Goal: Task Accomplishment & Management: Manage account settings

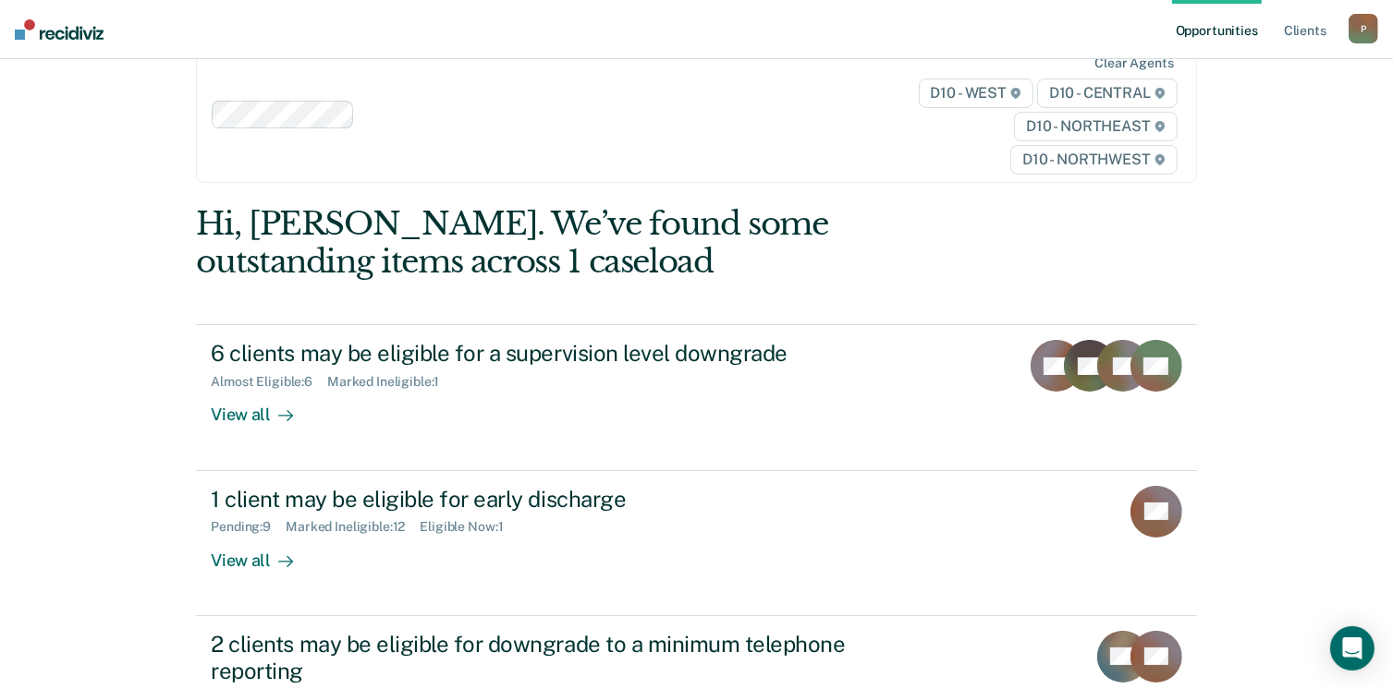
scroll to position [47, 0]
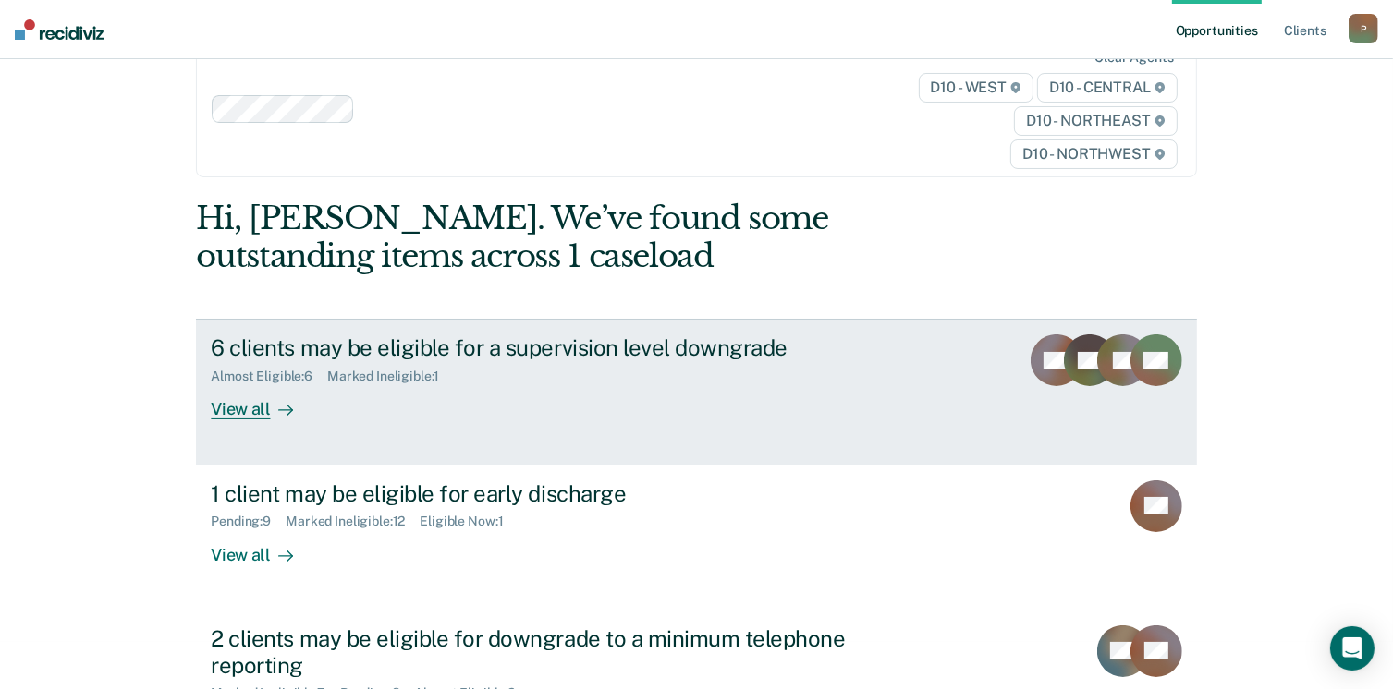
click at [654, 347] on div "6 clients may be eligible for a supervision level downgrade" at bounding box center [535, 348] width 649 height 27
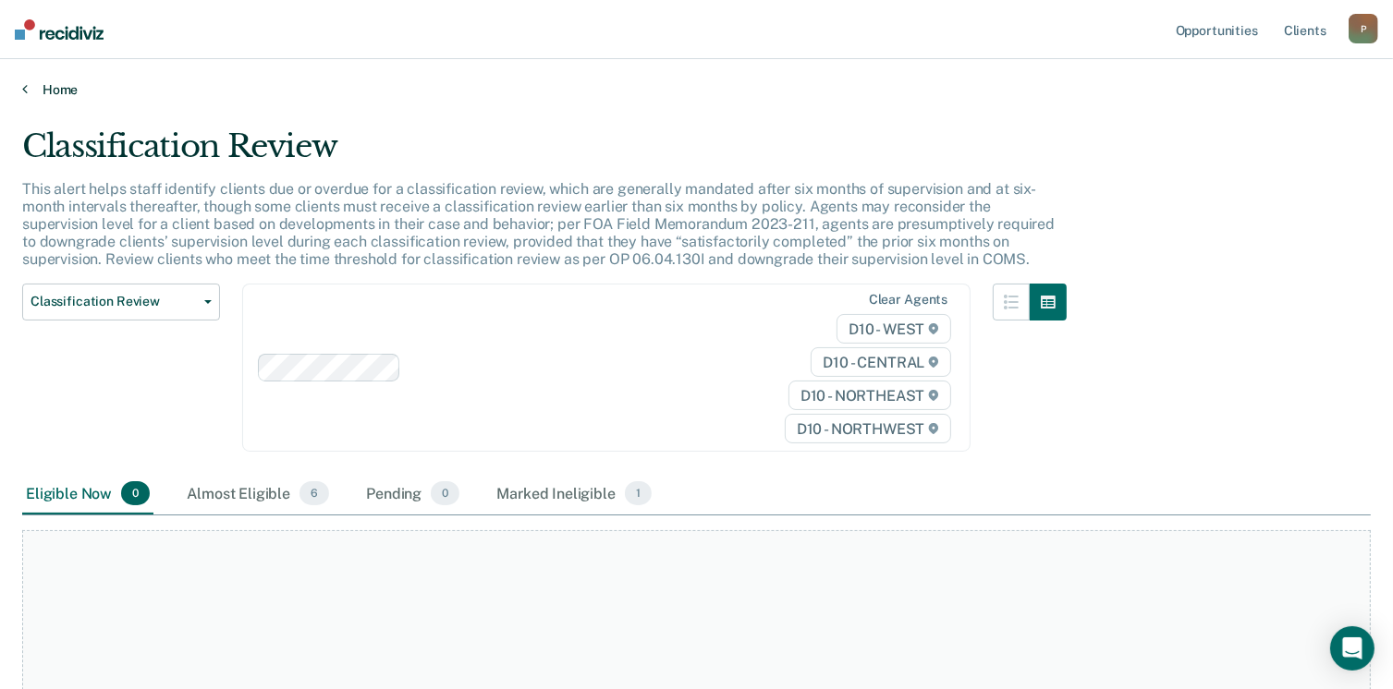
click at [26, 90] on icon at bounding box center [25, 88] width 6 height 15
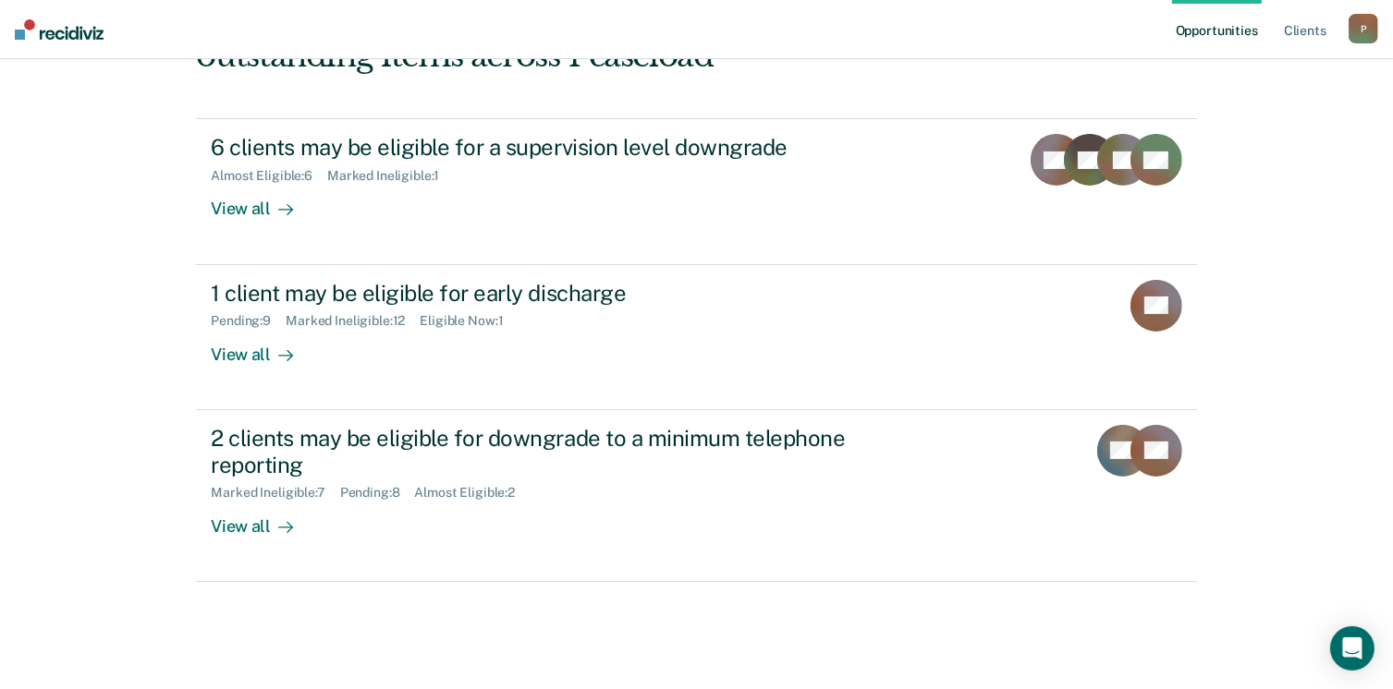
scroll to position [250, 0]
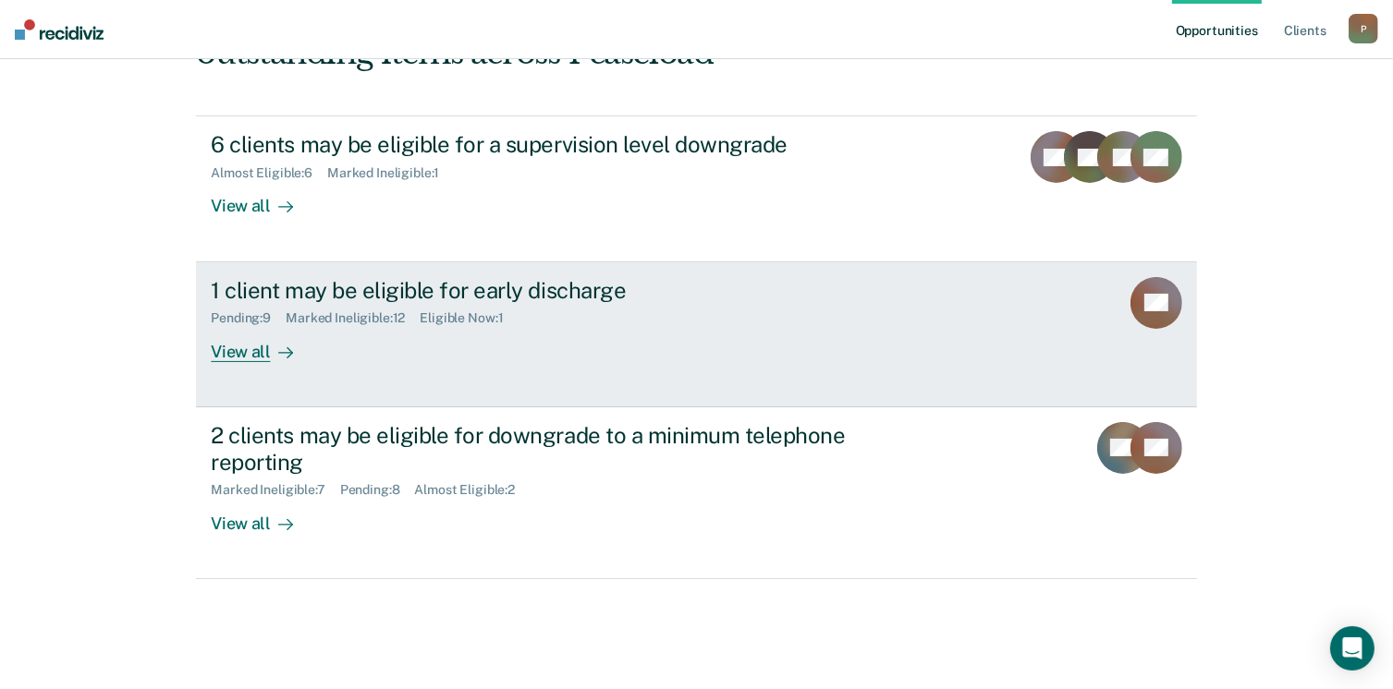
click at [442, 277] on div "1 client may be eligible for early discharge" at bounding box center [535, 290] width 649 height 27
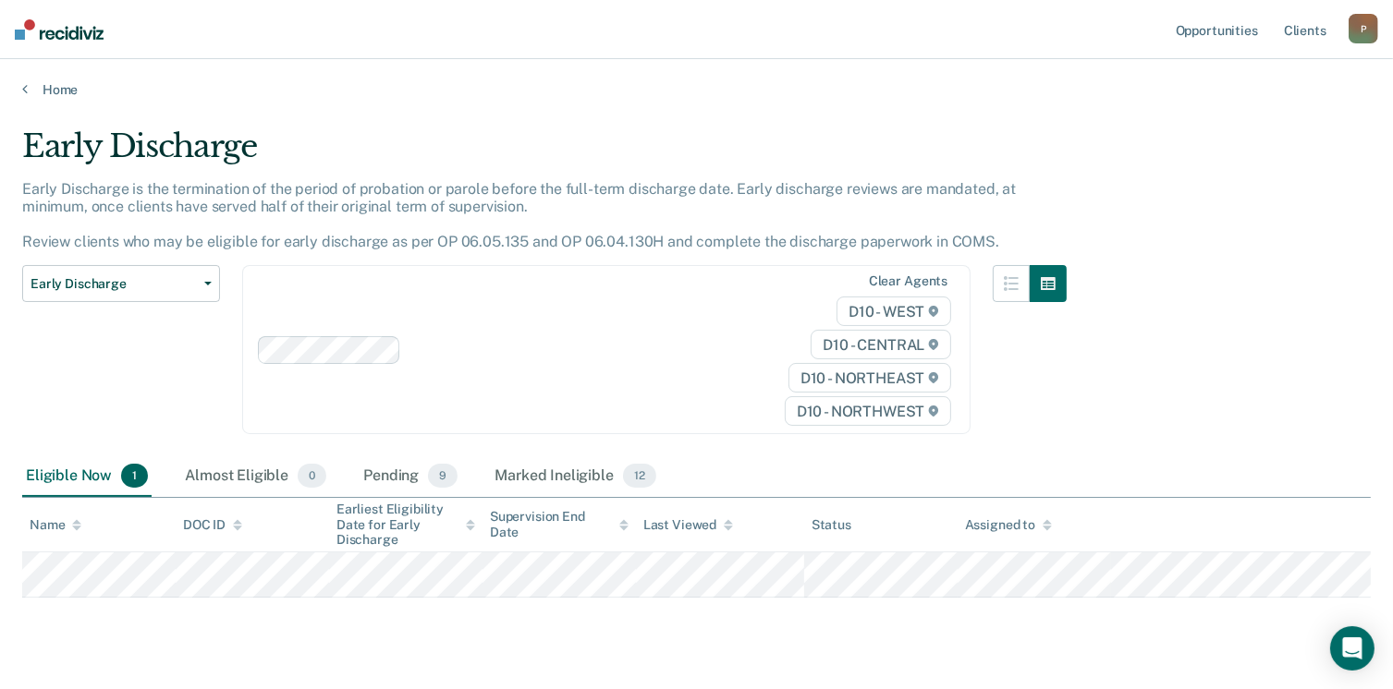
scroll to position [39, 0]
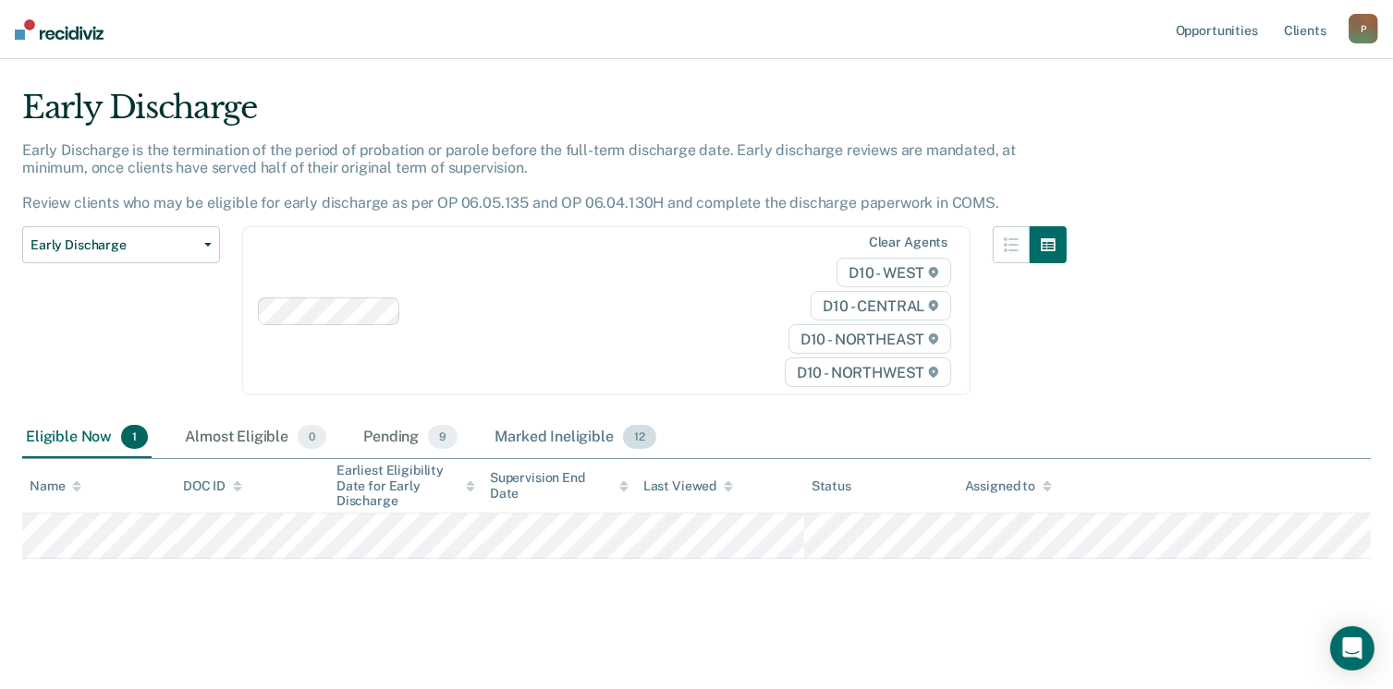
click at [578, 437] on div "Marked Ineligible 12" at bounding box center [575, 438] width 168 height 41
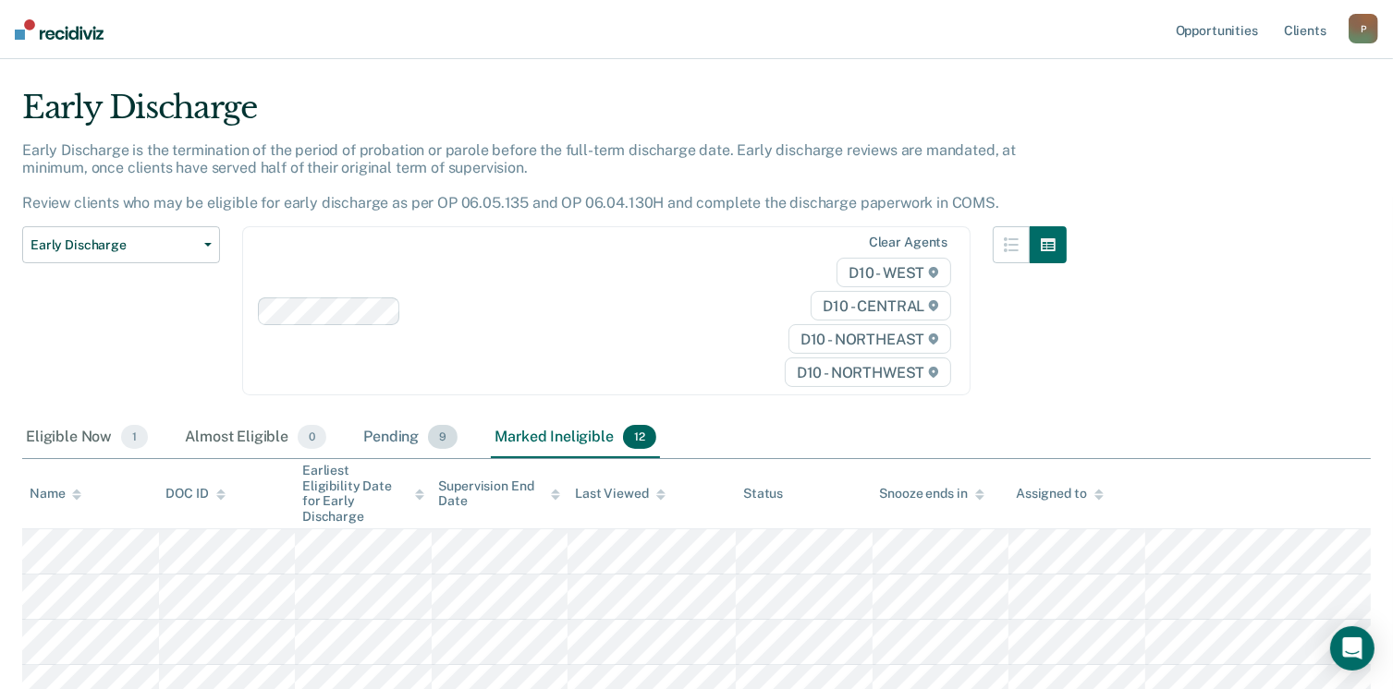
click at [399, 435] on div "Pending 9" at bounding box center [410, 438] width 102 height 41
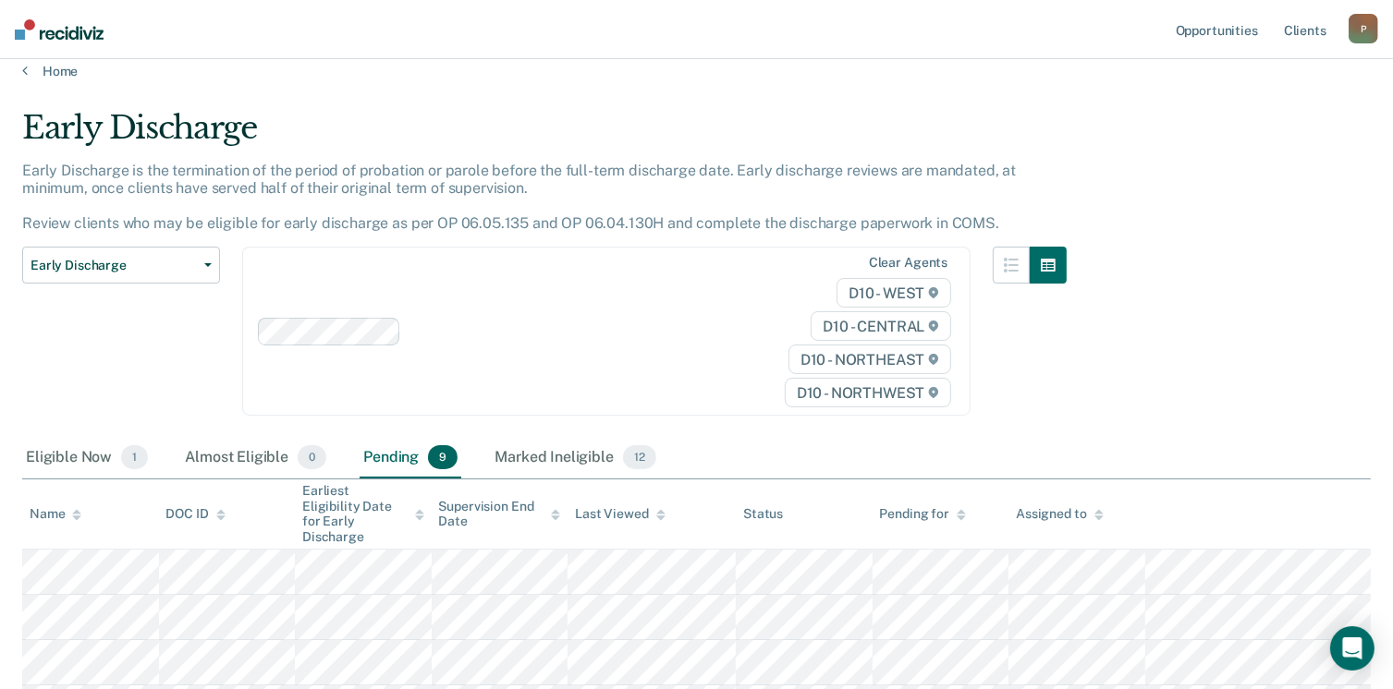
scroll to position [0, 0]
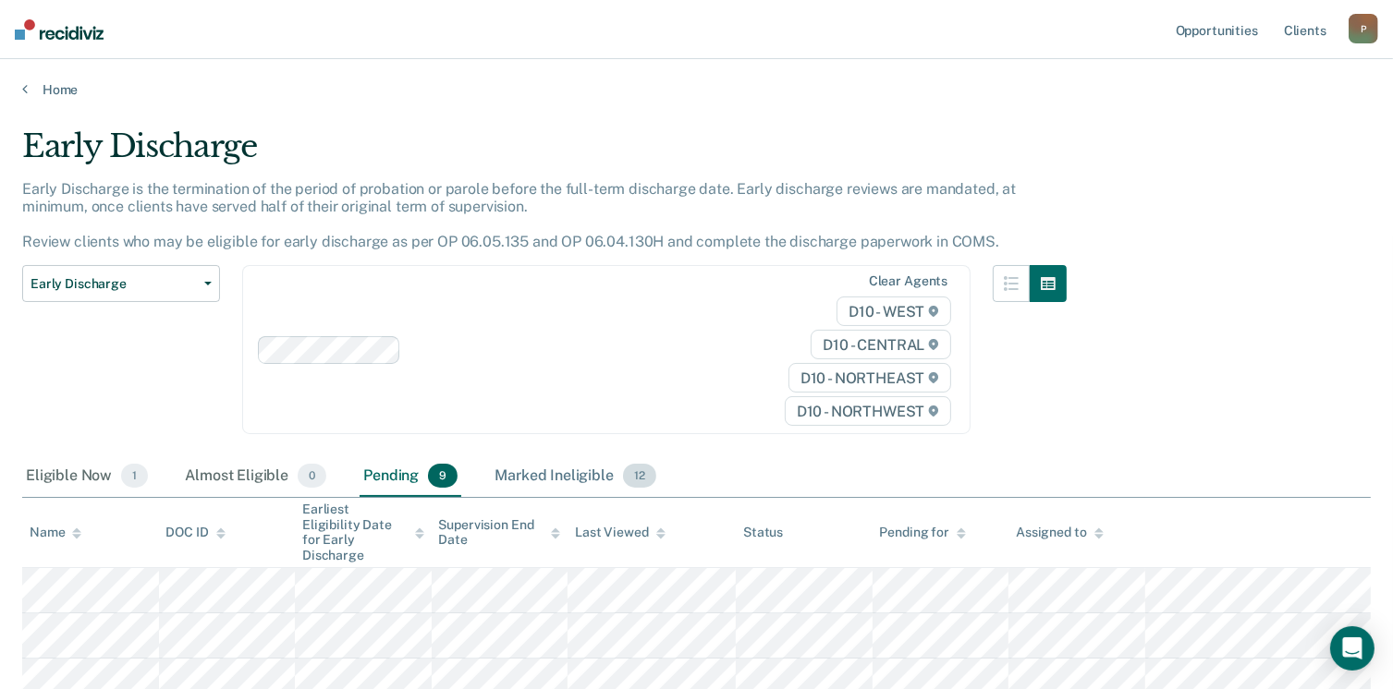
click at [566, 474] on div "Marked Ineligible 12" at bounding box center [575, 476] width 168 height 41
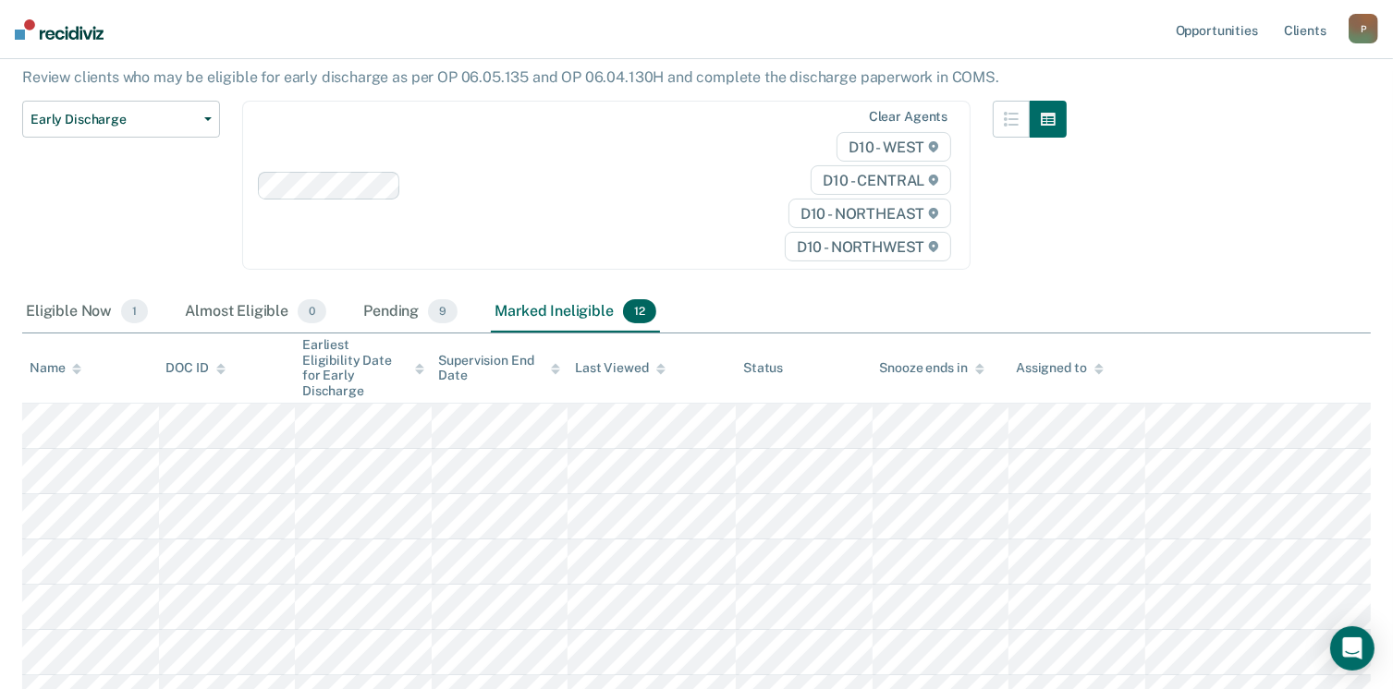
scroll to position [182, 0]
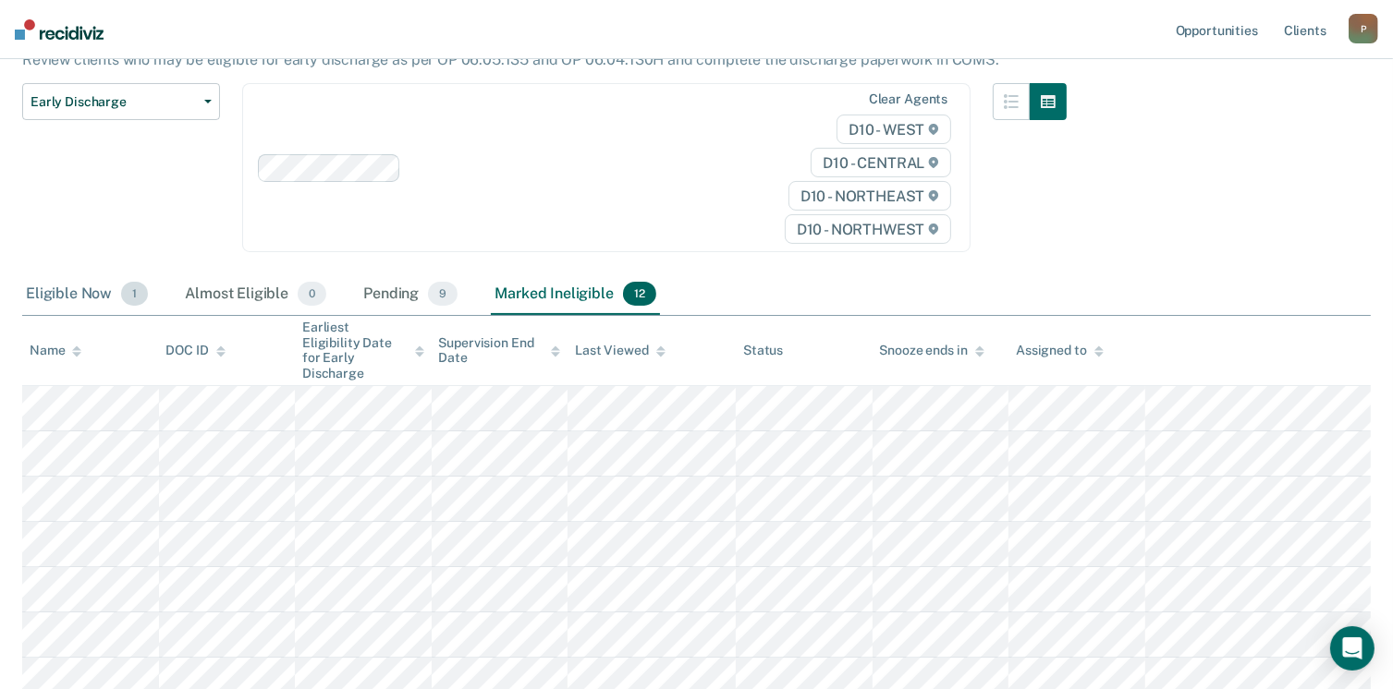
click at [86, 310] on div "Eligible Now 1" at bounding box center [86, 294] width 129 height 41
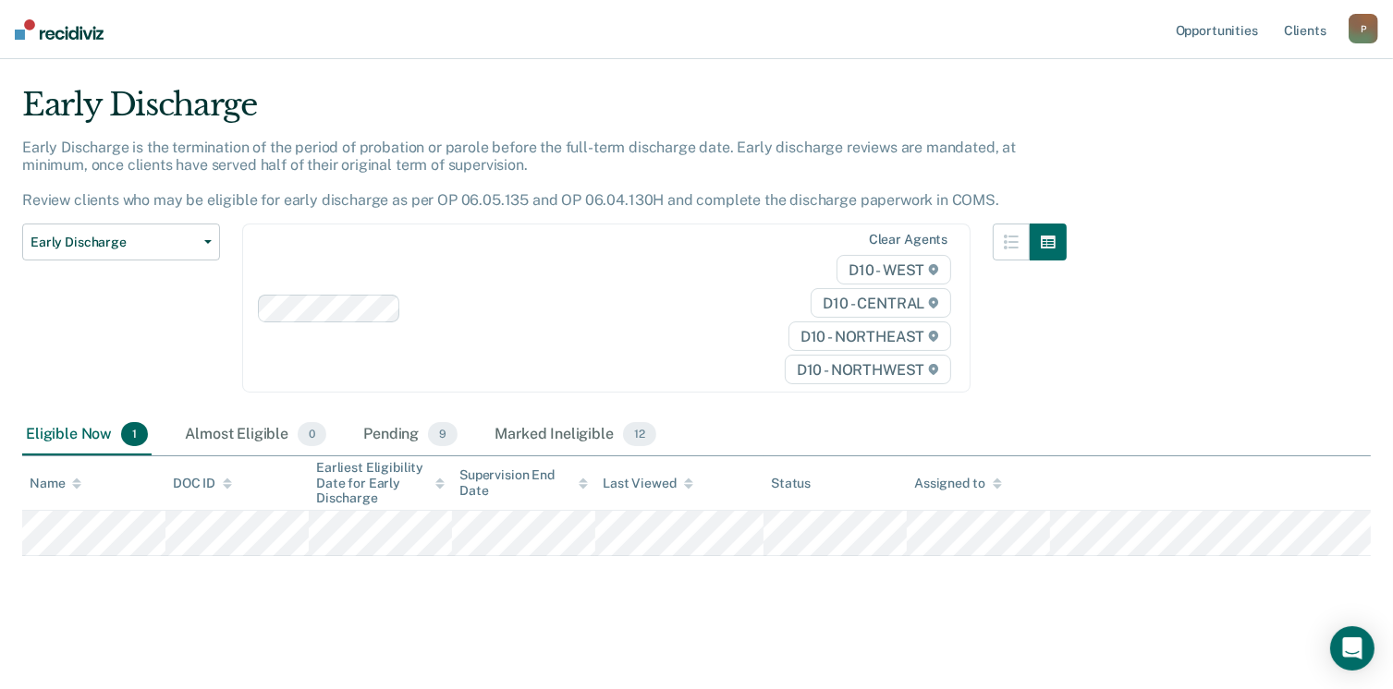
scroll to position [39, 0]
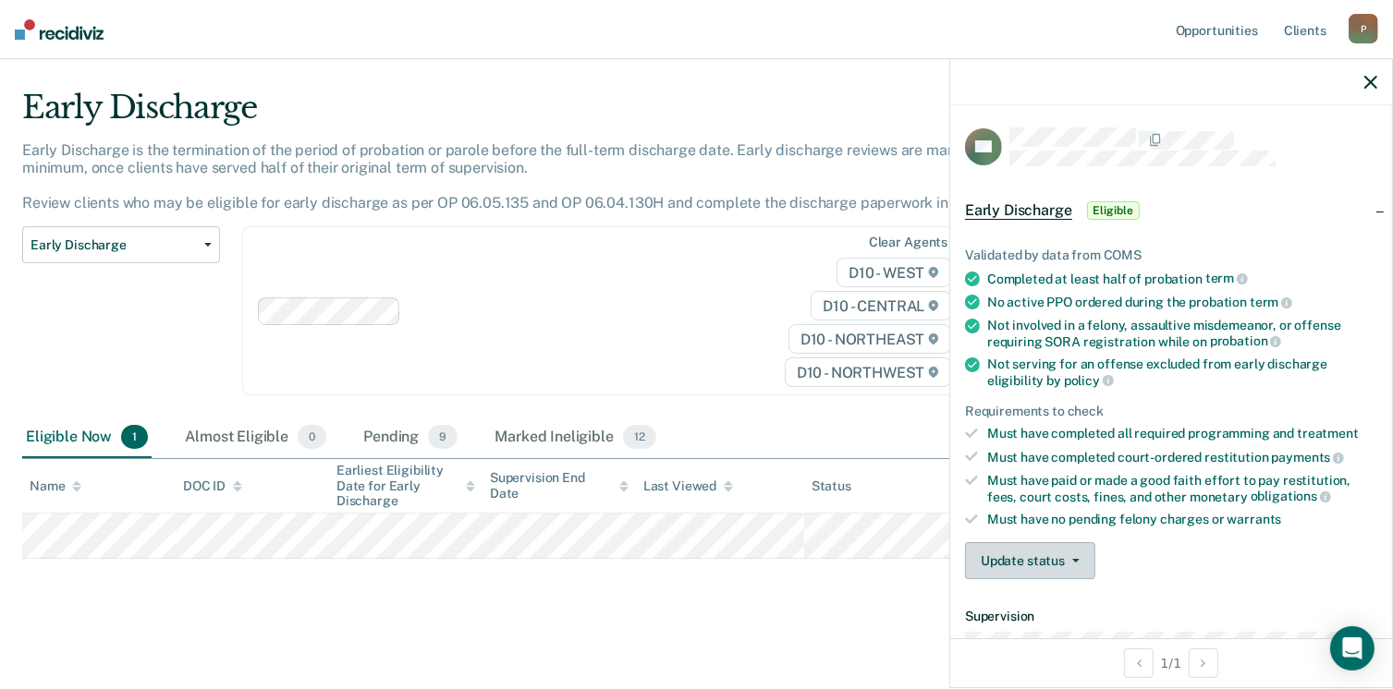
click at [1064, 552] on button "Update status" at bounding box center [1030, 560] width 130 height 37
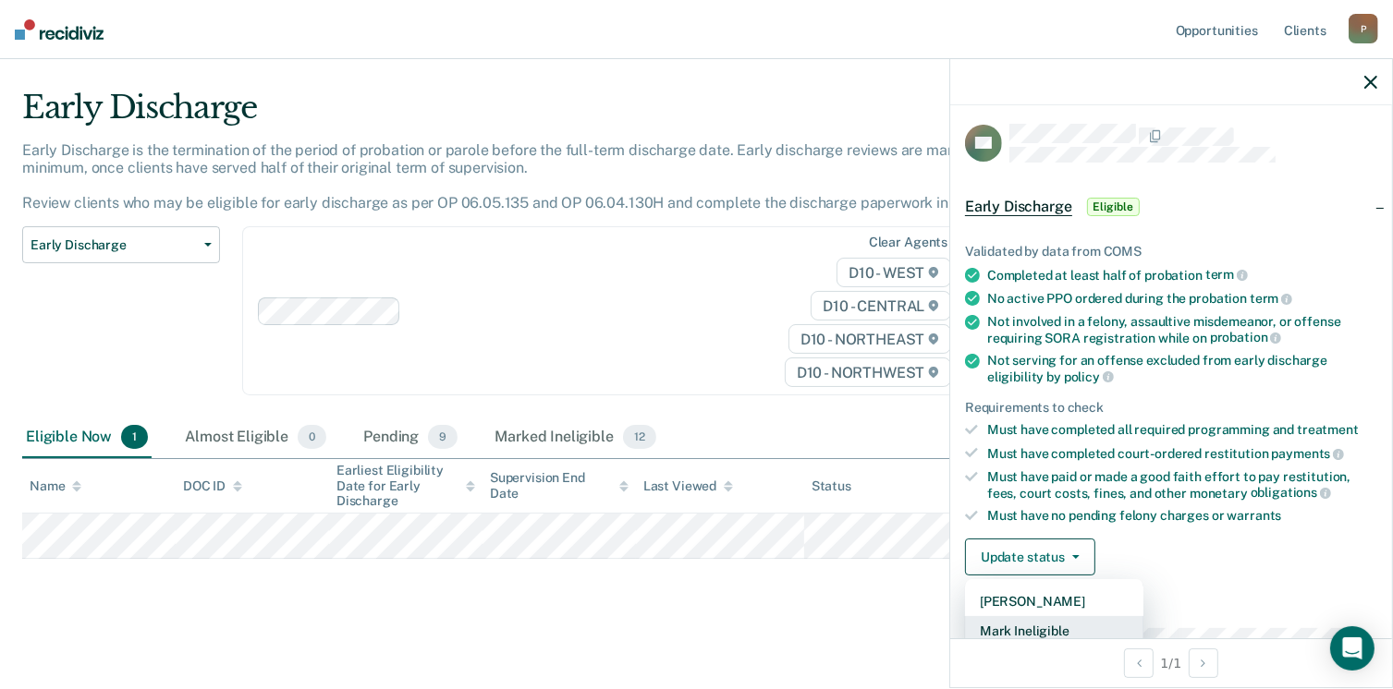
click at [1030, 625] on button "Mark Ineligible" at bounding box center [1054, 631] width 178 height 30
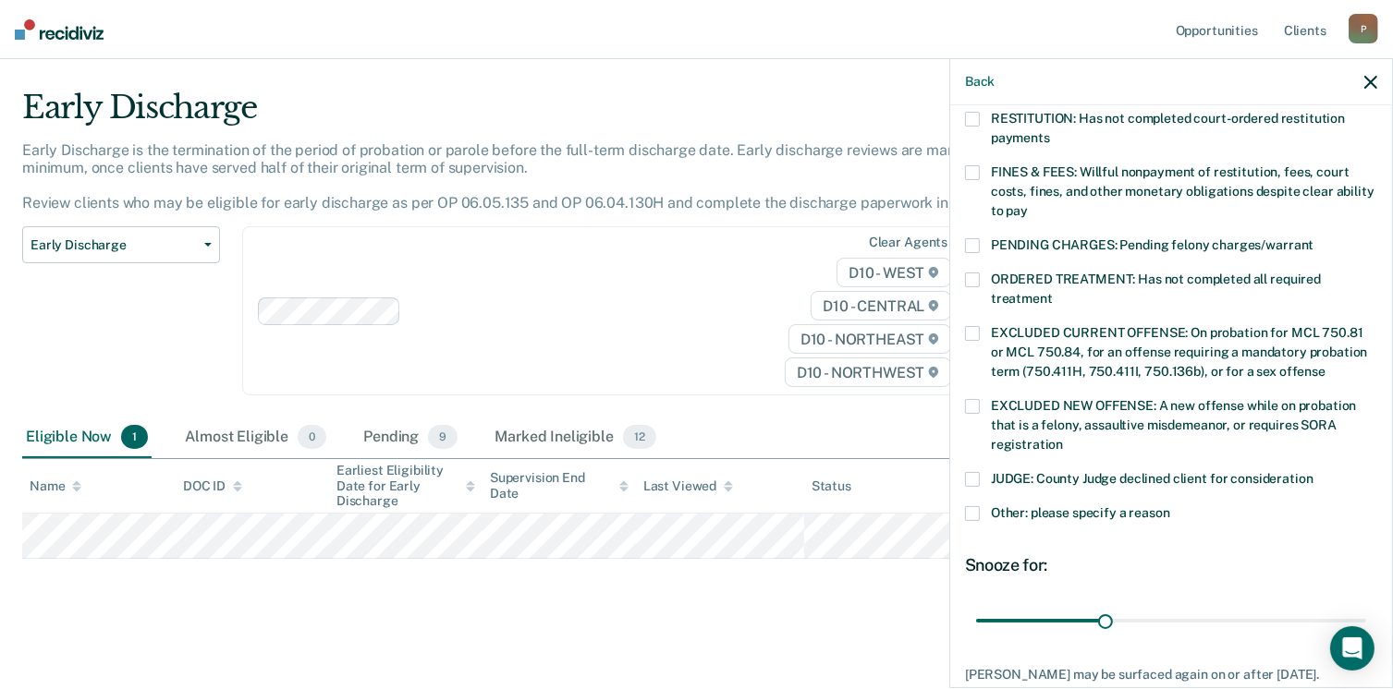
scroll to position [598, 0]
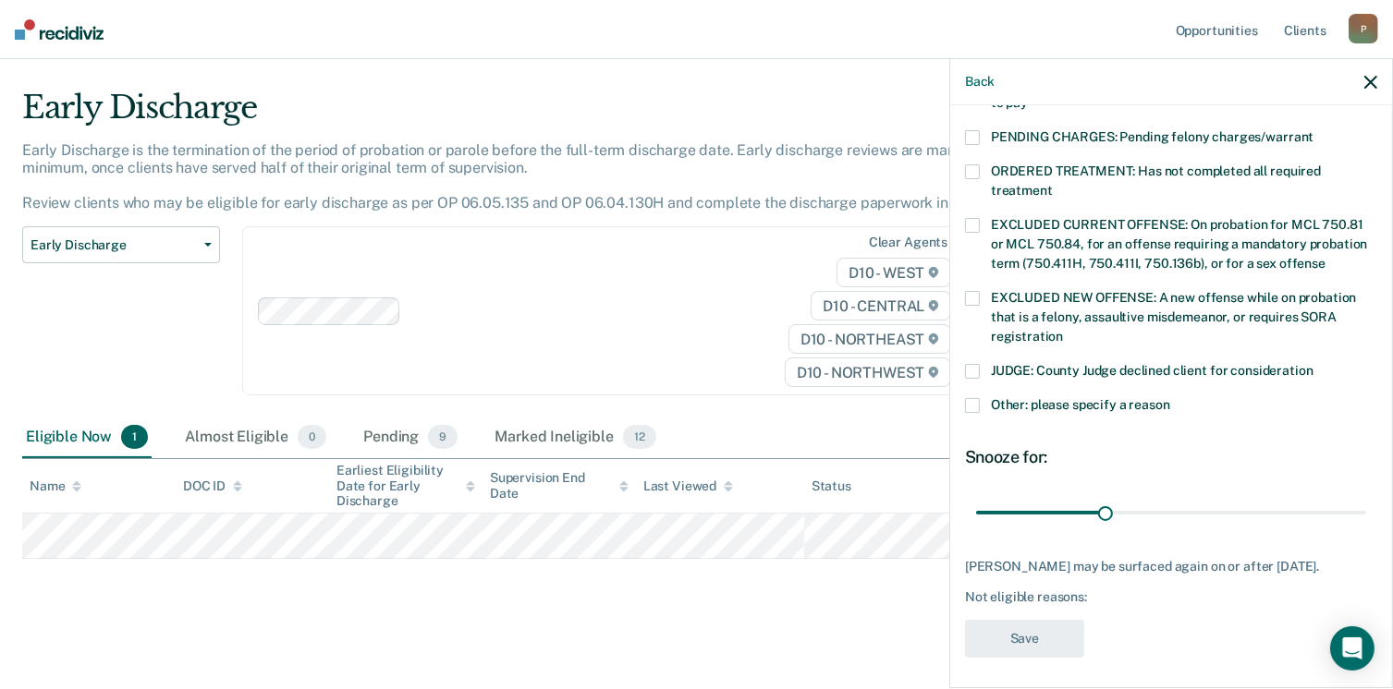
drag, startPoint x: 976, startPoint y: 382, endPoint x: 979, endPoint y: 392, distance: 10.5
click at [976, 398] on span at bounding box center [972, 405] width 15 height 15
click at [1170, 398] on input "Other: please specify a reason" at bounding box center [1170, 398] width 0 height 0
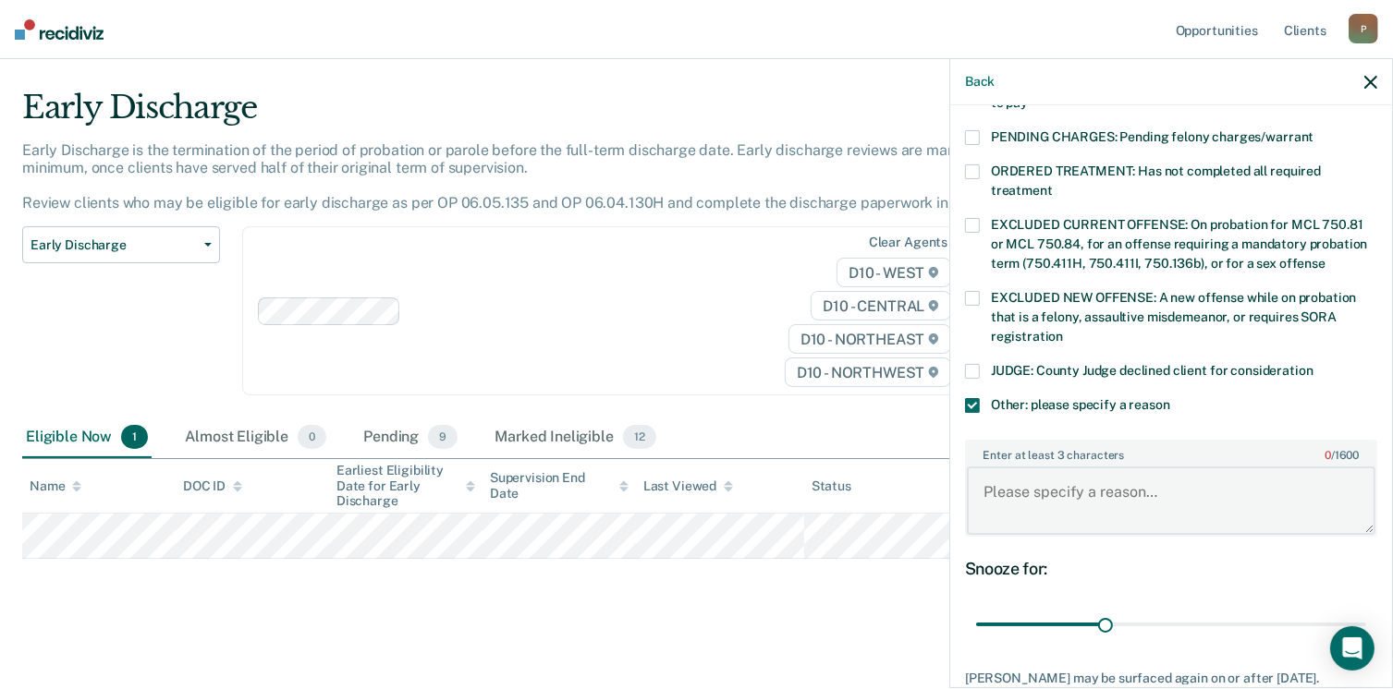
click at [1111, 478] on textarea "Enter at least 3 characters 0 / 1600" at bounding box center [1171, 501] width 408 height 68
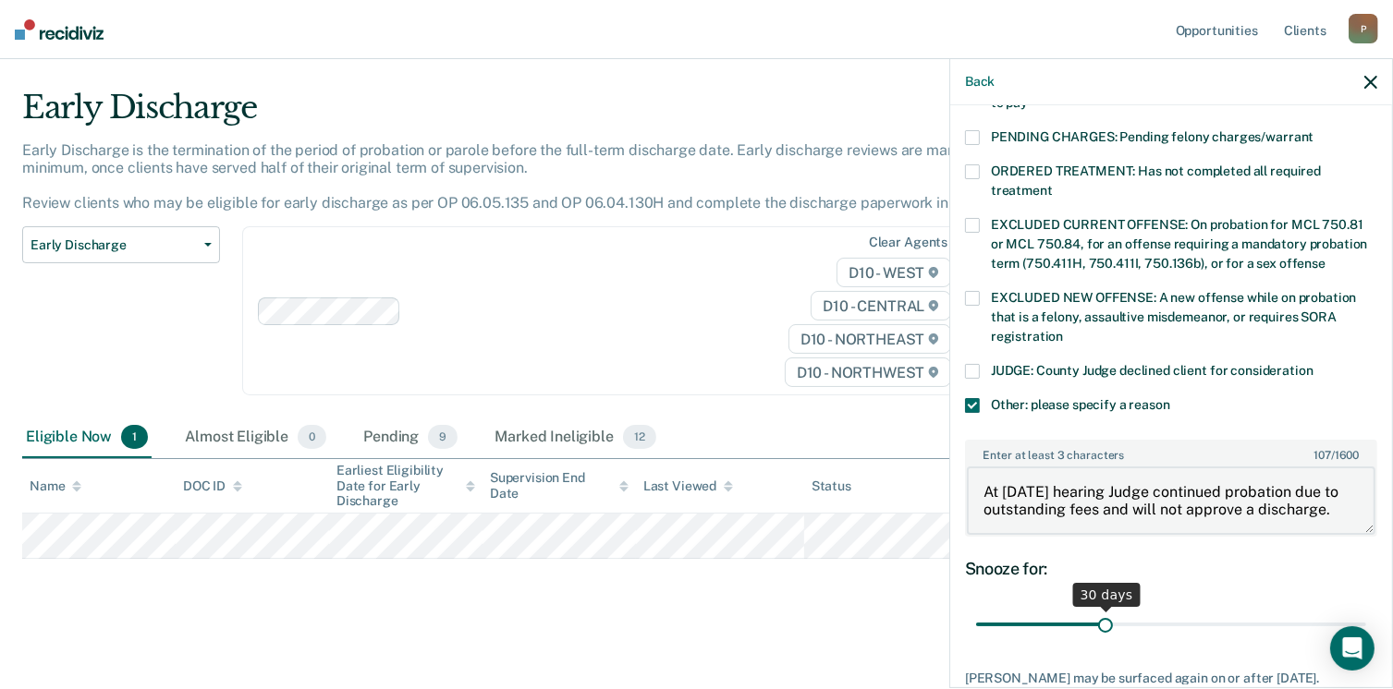
type textarea "At [DATE] hearing Judge continued probation due to outstanding fees and will no…"
drag, startPoint x: 1101, startPoint y: 601, endPoint x: 1456, endPoint y: 544, distance: 359.3
type input "90"
click at [1366, 609] on input "range" at bounding box center [1171, 625] width 390 height 32
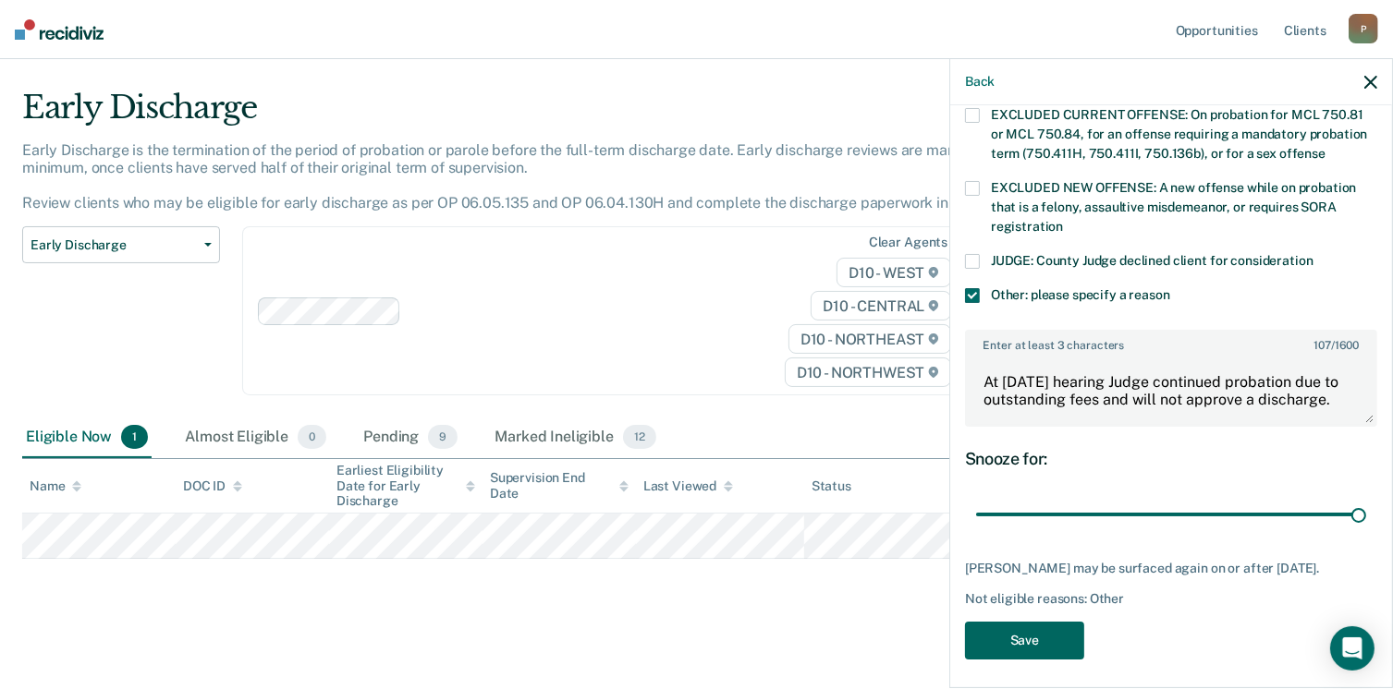
click at [1072, 639] on button "Save" at bounding box center [1024, 641] width 119 height 38
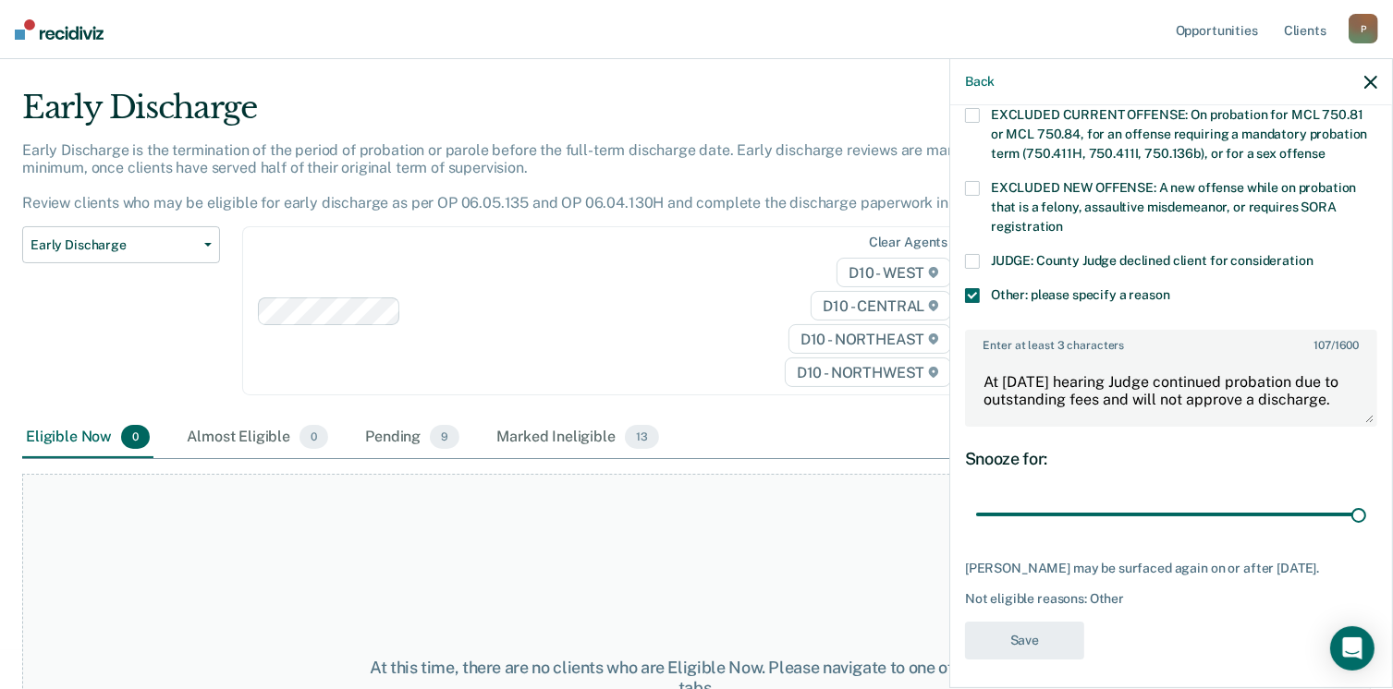
scroll to position [543, 0]
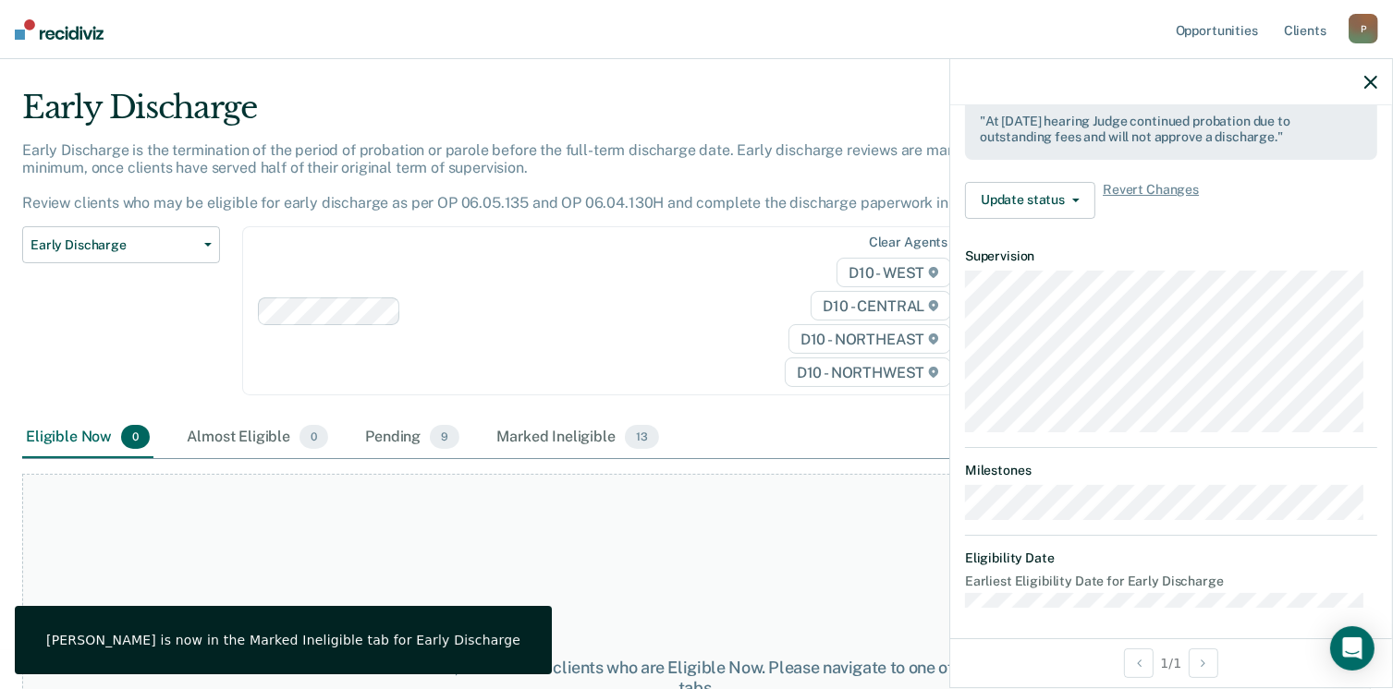
click at [1369, 84] on icon "button" at bounding box center [1370, 82] width 13 height 13
